Goal: Task Accomplishment & Management: Manage account settings

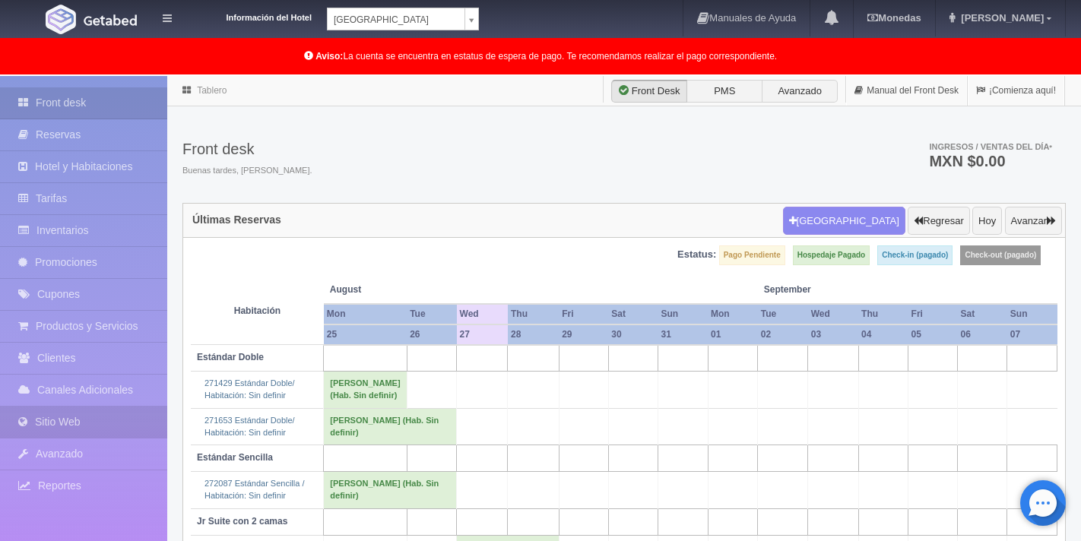
click at [77, 427] on link "Sitio Web" at bounding box center [83, 422] width 167 height 31
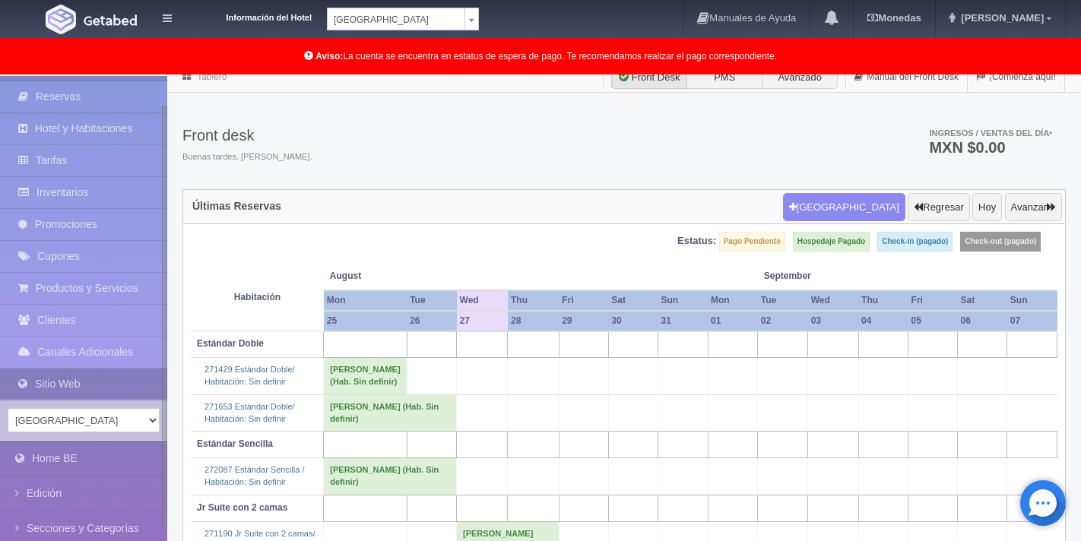
scroll to position [26, 0]
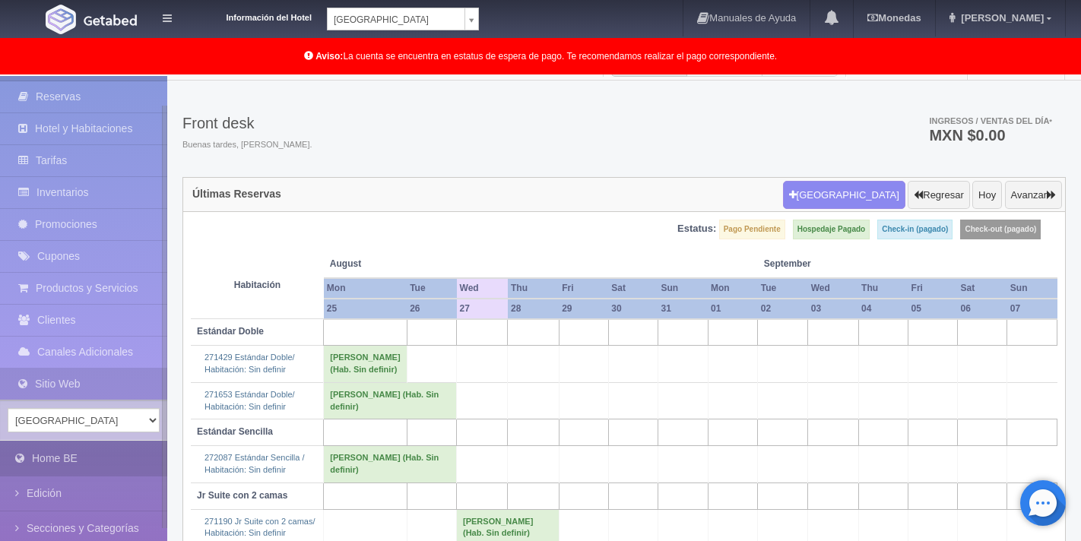
click at [94, 453] on link "Home BE" at bounding box center [83, 459] width 167 height 34
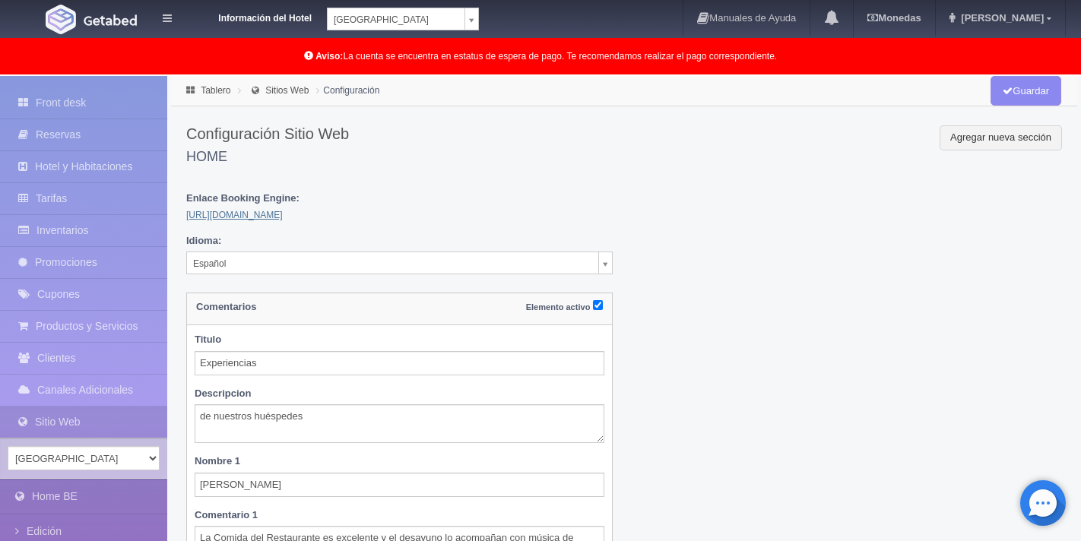
click at [259, 218] on link "[URL][DOMAIN_NAME]" at bounding box center [234, 215] width 97 height 11
click at [95, 258] on link "Promociones" at bounding box center [83, 262] width 167 height 31
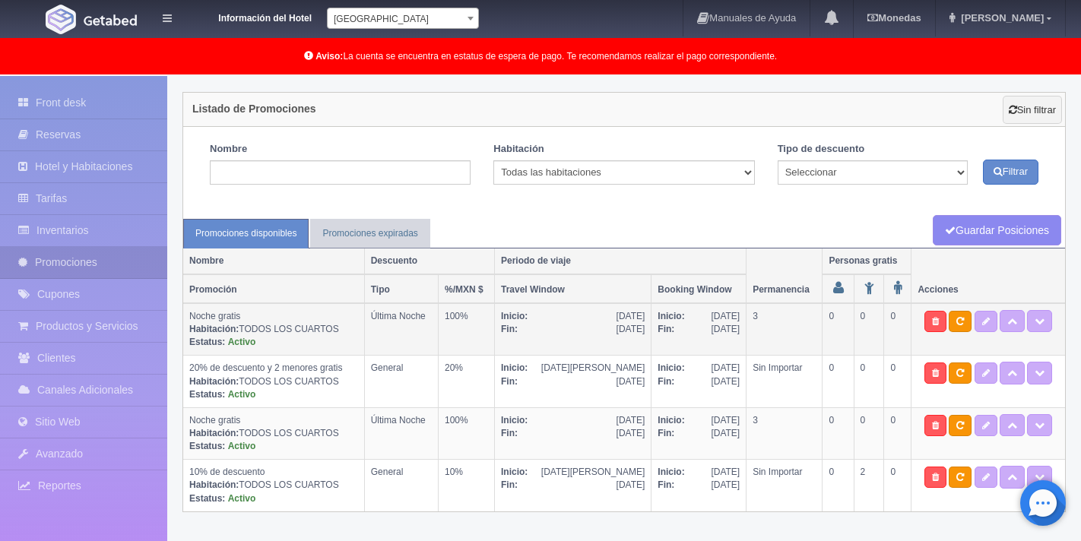
scroll to position [78, 0]
click at [979, 325] on link at bounding box center [986, 320] width 23 height 21
type textarea "Estancia mínima 3 noches = paga 2 noches y la tercera es gratis. *Promoción NO …"
select select "Última Noche"
type input "01-07-2025"
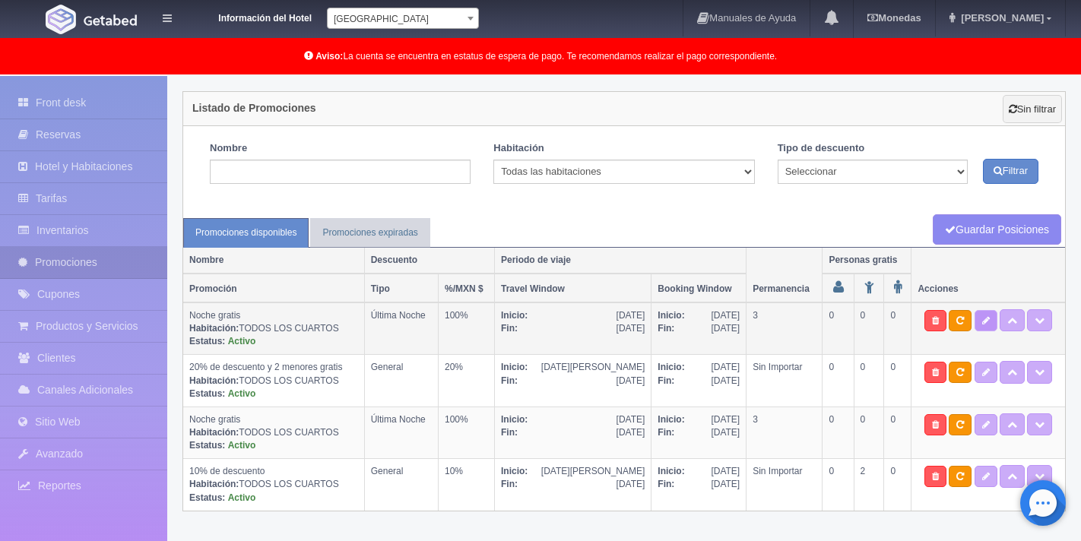
type input "20-12-2025"
type input "01-07-2025"
type input "19-12-2025"
checkbox input "true"
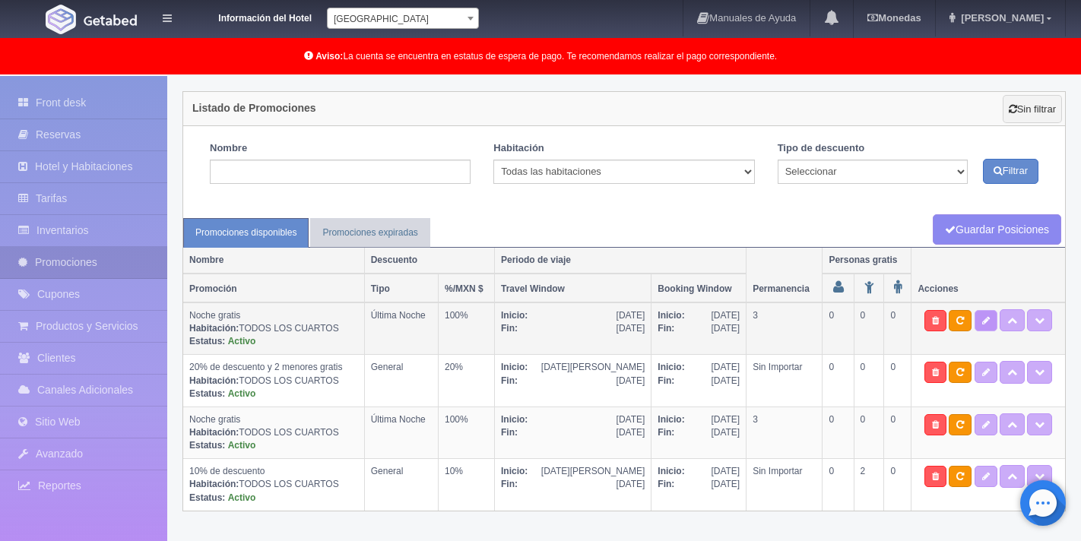
checkbox input "true"
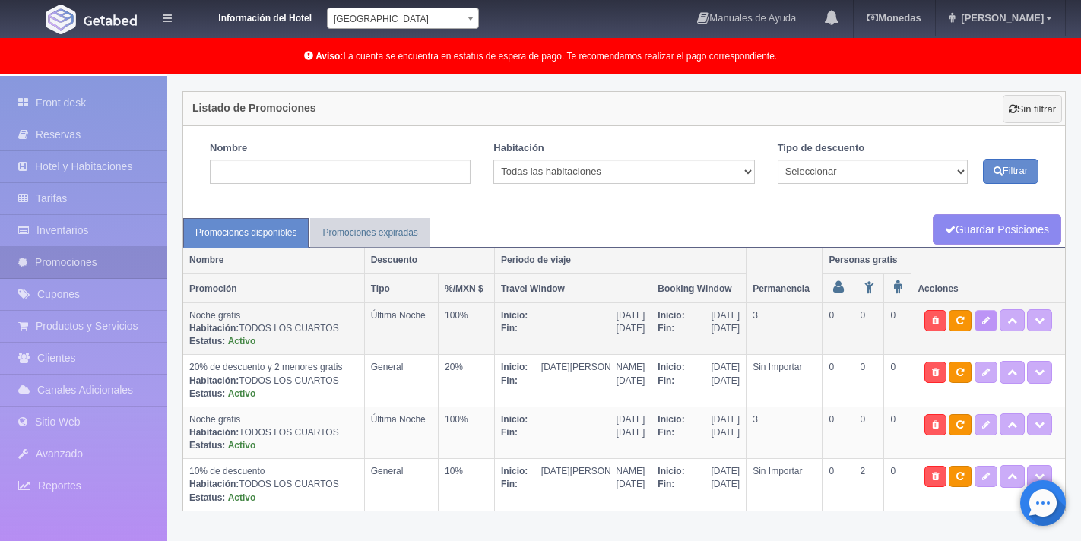
select select "3"
type input "100"
type input "1"
type input "20"
select select "Noche gratis"
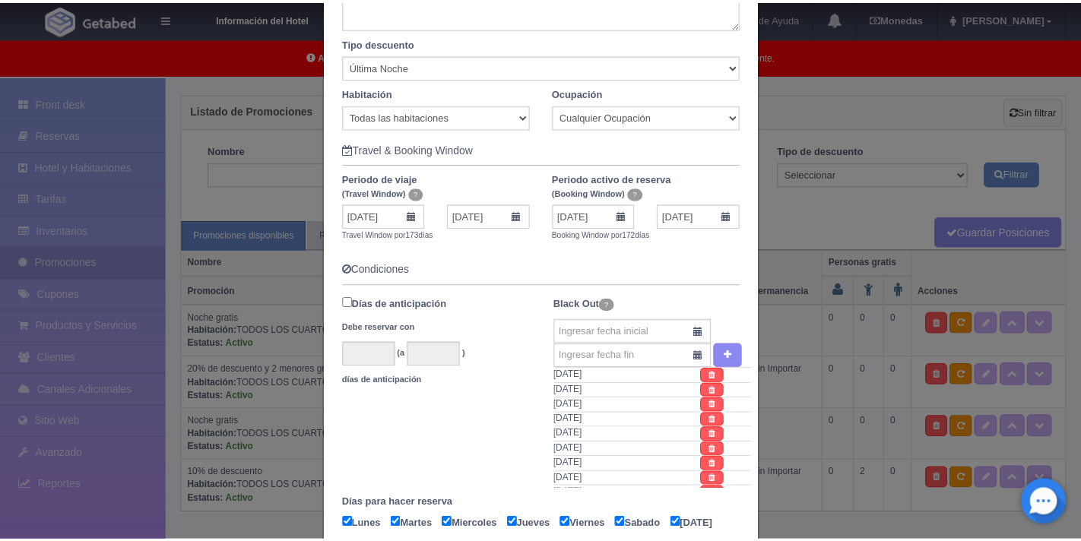
scroll to position [249, 0]
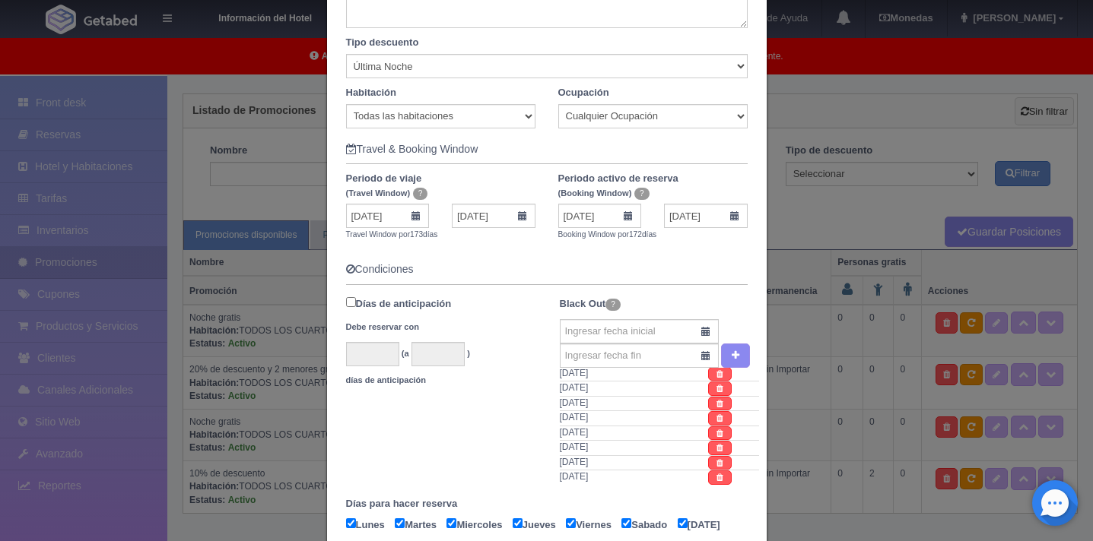
click at [893, 90] on div "Promoción Información basica Español Inglés Nombre Es el título de la promoción…" at bounding box center [546, 270] width 1093 height 541
